Goal: Transaction & Acquisition: Download file/media

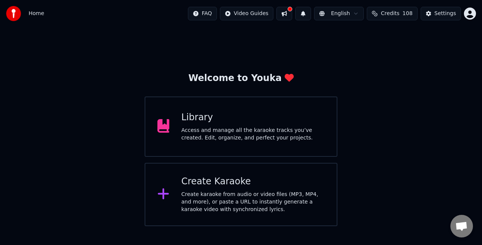
click at [232, 184] on div "Create Karaoke" at bounding box center [254, 182] width 144 height 12
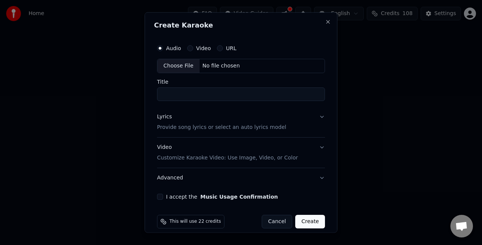
click at [188, 63] on div "Choose File" at bounding box center [178, 66] width 42 height 14
type input "**********"
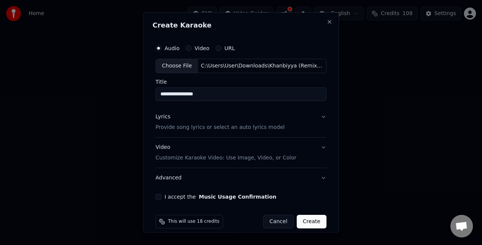
click at [314, 115] on button "Lyrics Provide song lyrics or select an auto lyrics model" at bounding box center [241, 122] width 171 height 30
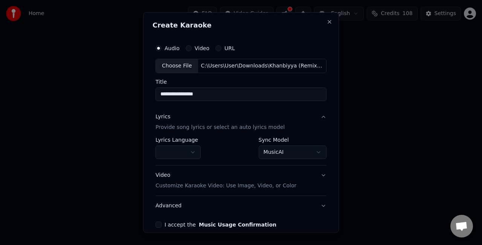
click at [276, 156] on body "**********" at bounding box center [241, 113] width 482 height 226
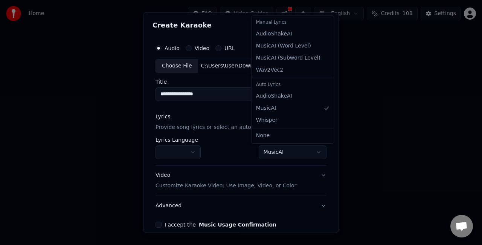
select select "**********"
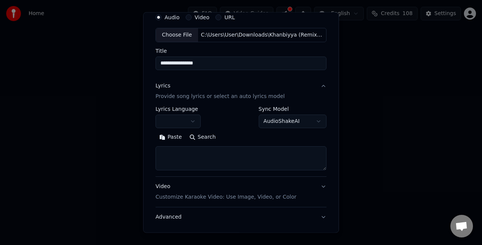
scroll to position [38, 0]
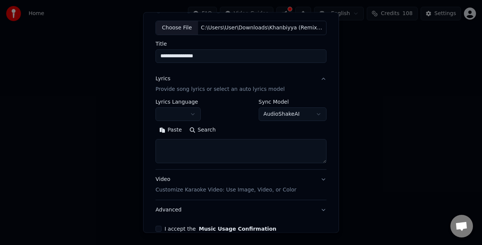
click at [195, 137] on div "Paste Search" at bounding box center [241, 143] width 171 height 39
drag, startPoint x: 177, startPoint y: 145, endPoint x: 175, endPoint y: 135, distance: 10.1
click at [177, 145] on textarea at bounding box center [241, 151] width 171 height 24
click at [170, 127] on button "Paste" at bounding box center [171, 130] width 30 height 12
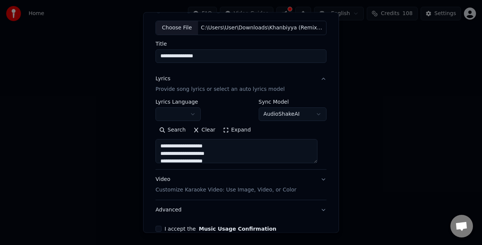
click at [315, 179] on button "Video Customize Karaoke Video: Use Image, Video, or Color" at bounding box center [241, 185] width 171 height 30
type textarea "**********"
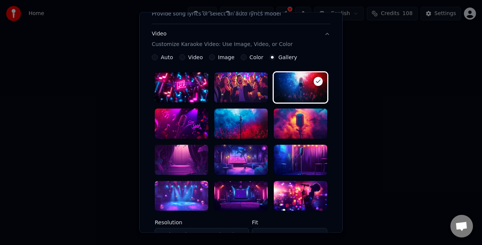
click at [241, 191] on div at bounding box center [240, 196] width 53 height 30
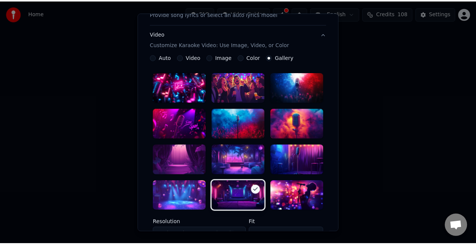
scroll to position [232, 0]
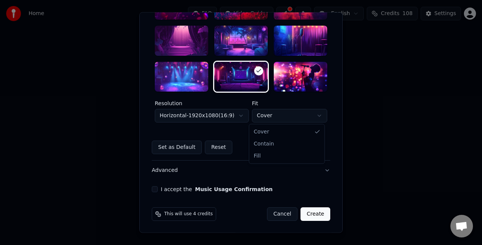
click at [293, 119] on body "**********" at bounding box center [241, 113] width 482 height 226
select select "****"
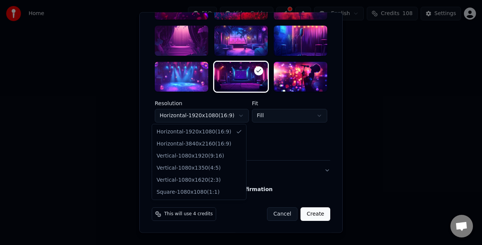
click at [243, 121] on body "**********" at bounding box center [241, 113] width 482 height 226
select select "*********"
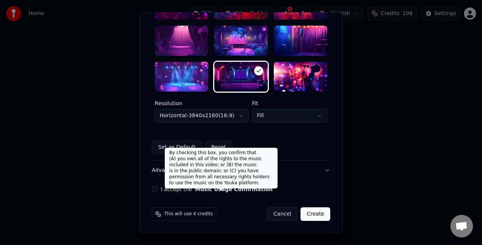
click at [195, 190] on button "Music Usage Confirmation" at bounding box center [234, 189] width 78 height 5
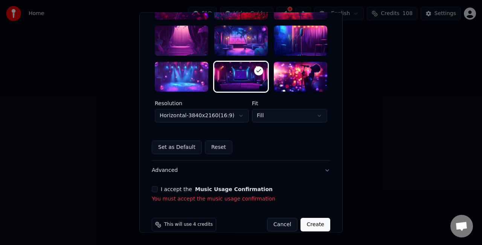
click at [152, 191] on button "I accept the Music Usage Confirmation" at bounding box center [155, 189] width 6 height 6
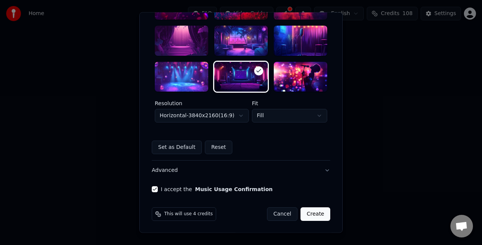
click at [311, 215] on button "Create" at bounding box center [316, 215] width 30 height 14
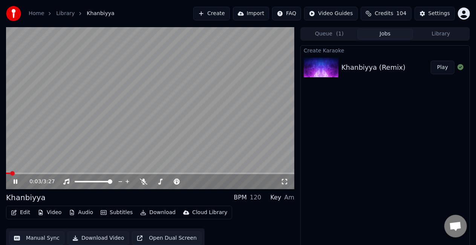
click at [10, 173] on span at bounding box center [8, 174] width 4 height 2
click at [46, 235] on button "Manual Sync" at bounding box center [36, 238] width 55 height 14
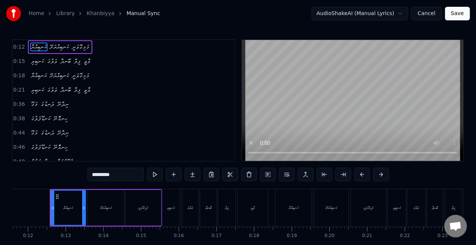
scroll to position [38, 0]
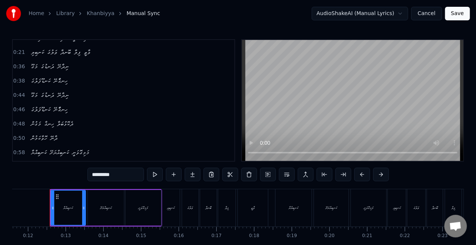
click at [59, 108] on span "ހިނގާަނޭ" at bounding box center [60, 109] width 15 height 9
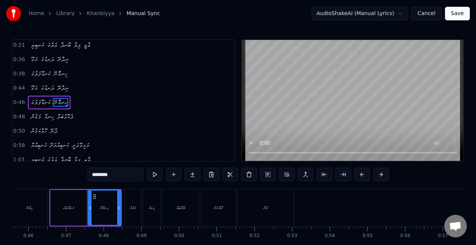
scroll to position [0, 1754]
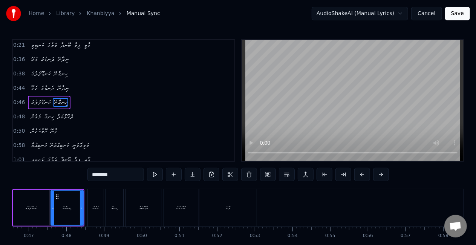
click at [101, 174] on input "********" at bounding box center [115, 175] width 57 height 14
click at [98, 173] on input "********" at bounding box center [115, 175] width 57 height 14
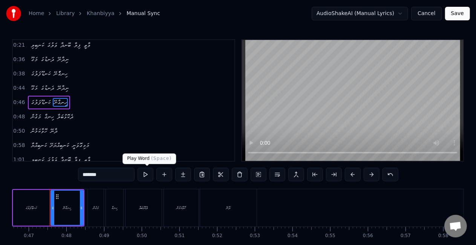
click at [149, 169] on button at bounding box center [145, 175] width 16 height 14
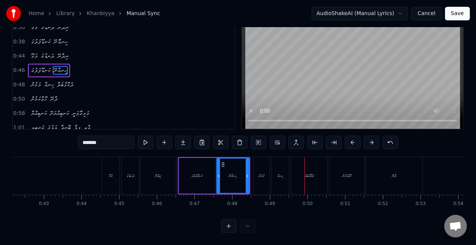
scroll to position [0, 1570]
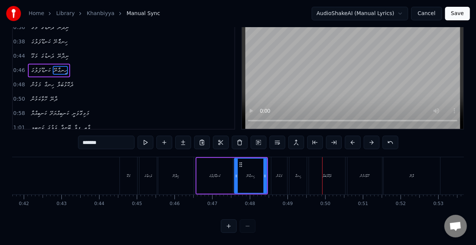
click at [129, 173] on div "މަގޫ" at bounding box center [129, 176] width 4 height 6
type input "****"
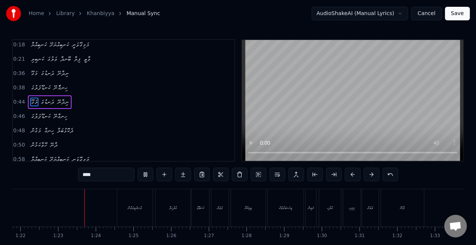
scroll to position [0, 3089]
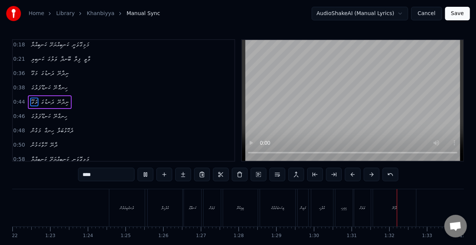
click at [454, 15] on button "Save" at bounding box center [457, 14] width 25 height 14
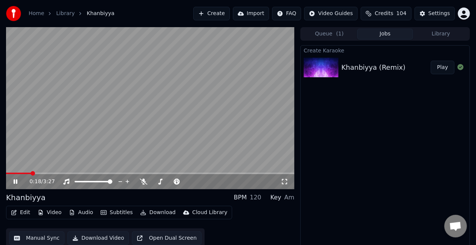
click at [32, 173] on span at bounding box center [150, 174] width 288 height 2
click at [27, 240] on button "Manual Sync" at bounding box center [36, 238] width 55 height 14
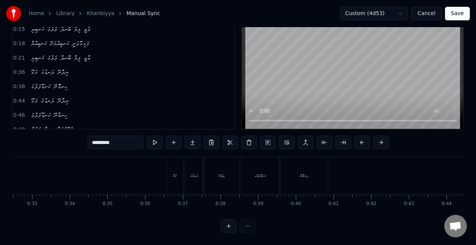
scroll to position [0, 1241]
click at [274, 173] on div "ހިނގާަނޭ" at bounding box center [286, 175] width 47 height 37
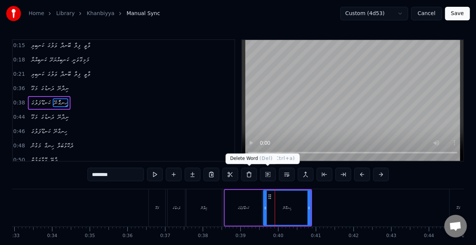
scroll to position [17, 0]
click at [100, 174] on input "********" at bounding box center [115, 175] width 57 height 14
click at [97, 174] on input "********" at bounding box center [115, 175] width 57 height 14
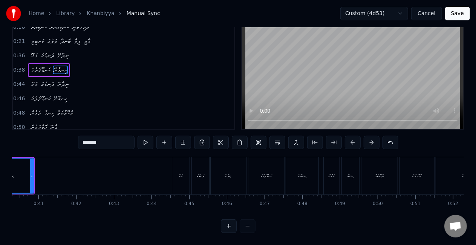
scroll to position [0, 1523]
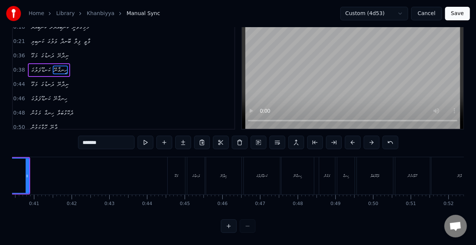
type input "*******"
click at [286, 176] on div "ހިނގާނޭ" at bounding box center [297, 175] width 32 height 37
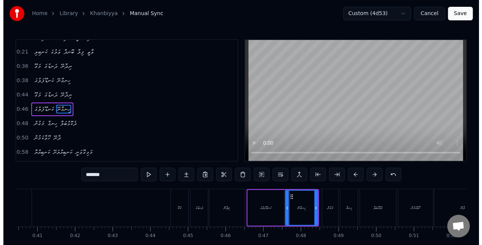
scroll to position [45, 0]
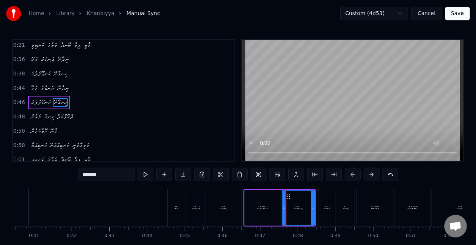
click at [460, 15] on button "Save" at bounding box center [457, 14] width 25 height 14
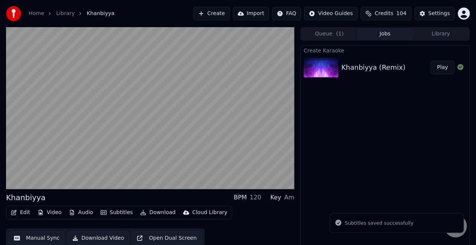
click at [441, 67] on button "Play" at bounding box center [443, 68] width 24 height 14
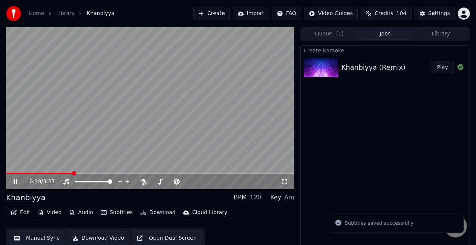
click at [73, 173] on span at bounding box center [150, 174] width 288 height 2
click at [145, 126] on video at bounding box center [150, 108] width 288 height 162
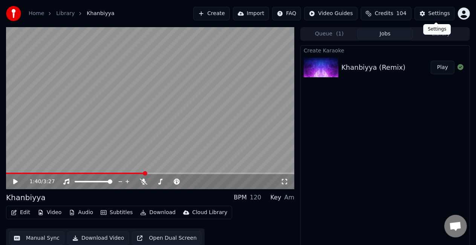
click at [443, 10] on div "Settings" at bounding box center [438, 14] width 21 height 8
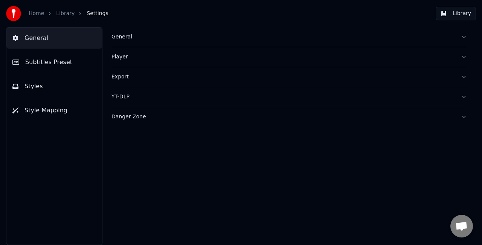
click at [130, 36] on div "General" at bounding box center [284, 37] width 344 height 8
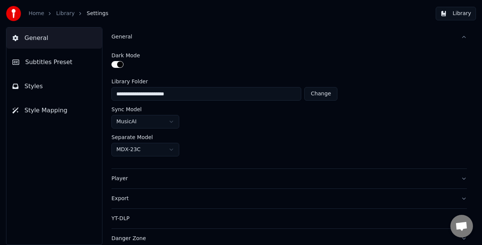
click at [49, 66] on span "Subtitles Preset" at bounding box center [48, 62] width 47 height 9
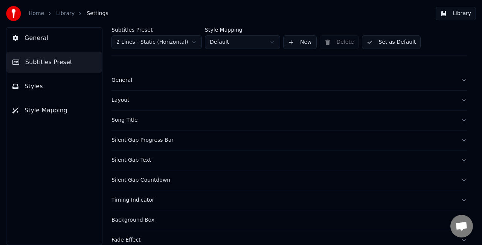
click at [128, 79] on div "General" at bounding box center [284, 80] width 344 height 8
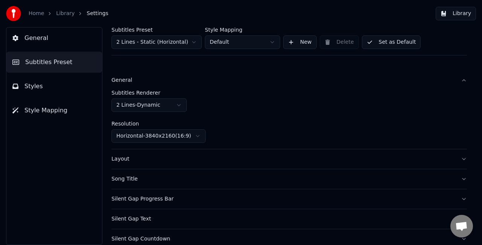
click at [128, 79] on div "General" at bounding box center [284, 80] width 344 height 8
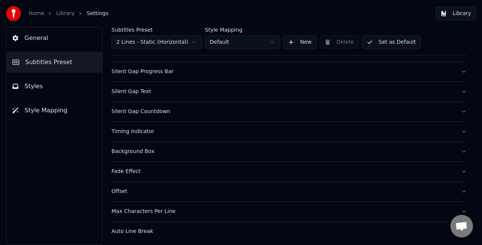
scroll to position [69, 0]
click at [157, 90] on div "Silent Gap Text" at bounding box center [284, 91] width 344 height 8
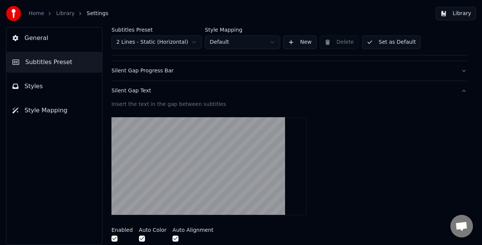
click at [189, 90] on div "Silent Gap Text" at bounding box center [284, 91] width 344 height 8
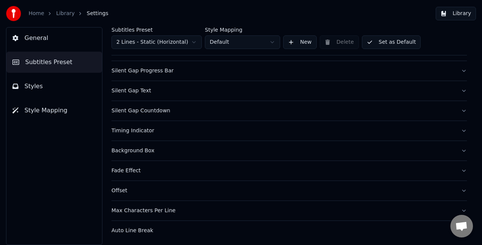
click at [176, 107] on div "Silent Gap Countdown" at bounding box center [284, 111] width 344 height 8
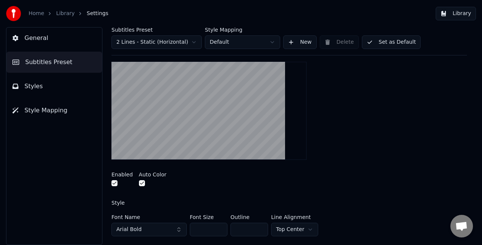
scroll to position [182, 0]
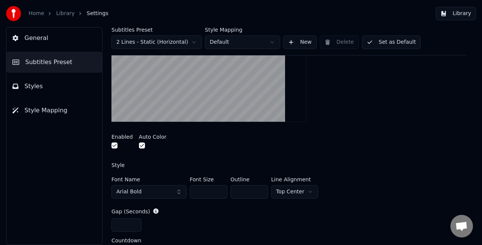
click at [300, 190] on html "Home Library Settings Library General Subtitles Preset Styles Style Mapping Sub…" at bounding box center [241, 122] width 482 height 245
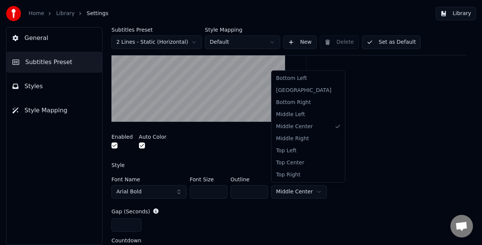
click at [306, 193] on html "Home Library Settings Library General Subtitles Preset Styles Style Mapping Sub…" at bounding box center [241, 122] width 482 height 245
click at [350, 153] on html "Home Library Settings Library General Subtitles Preset Styles Style Mapping Sub…" at bounding box center [241, 122] width 482 height 245
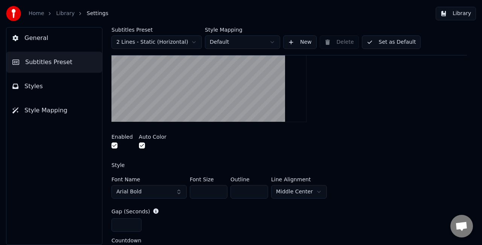
click at [76, 81] on button "Styles" at bounding box center [54, 86] width 96 height 21
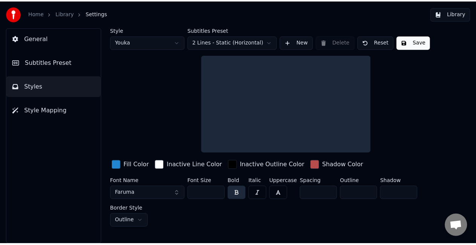
scroll to position [0, 0]
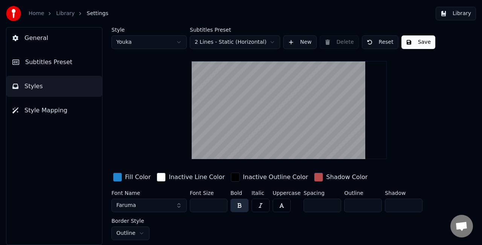
click at [404, 40] on button "Save" at bounding box center [419, 42] width 34 height 14
click at [458, 15] on button "Library" at bounding box center [456, 14] width 40 height 14
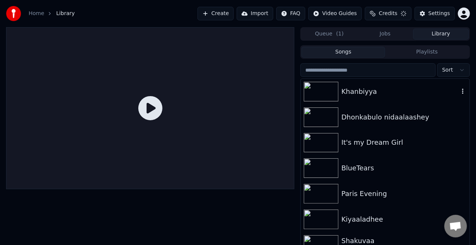
click at [373, 92] on div "Khanbiyya" at bounding box center [400, 91] width 118 height 11
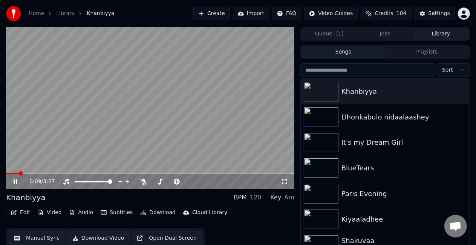
click at [18, 173] on span at bounding box center [12, 174] width 12 height 2
click at [127, 117] on video at bounding box center [150, 108] width 288 height 162
click at [25, 171] on span at bounding box center [27, 173] width 5 height 5
click at [22, 173] on span at bounding box center [14, 174] width 17 height 2
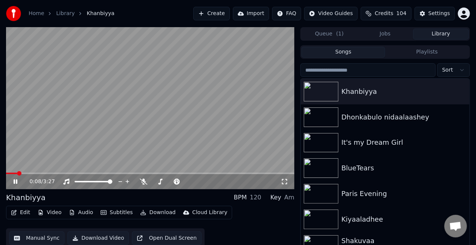
click at [17, 174] on span at bounding box center [11, 174] width 11 height 2
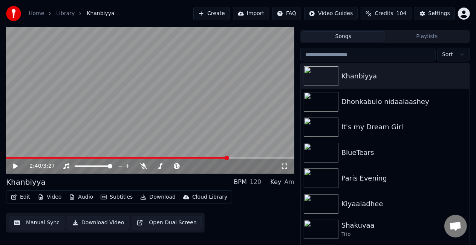
scroll to position [17, 0]
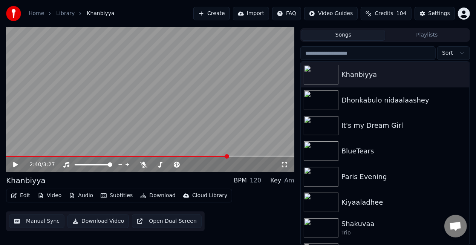
click at [176, 104] on video at bounding box center [150, 91] width 288 height 162
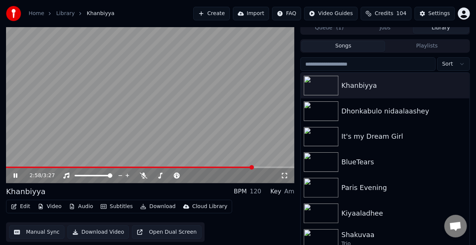
scroll to position [0, 0]
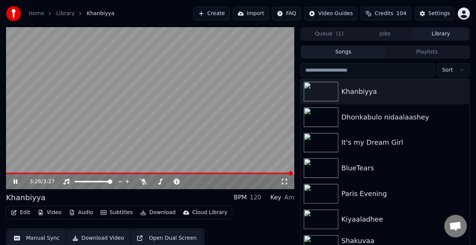
click at [16, 180] on icon at bounding box center [16, 181] width 4 height 5
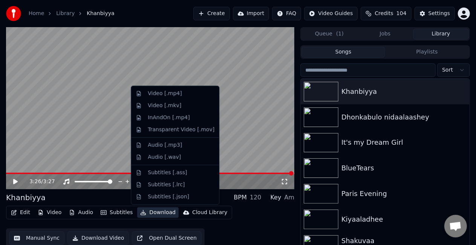
click at [151, 211] on button "Download" at bounding box center [157, 212] width 41 height 11
click at [171, 97] on div "Video [.mp4]" at bounding box center [175, 93] width 85 height 12
